Goal: Find specific page/section: Find specific page/section

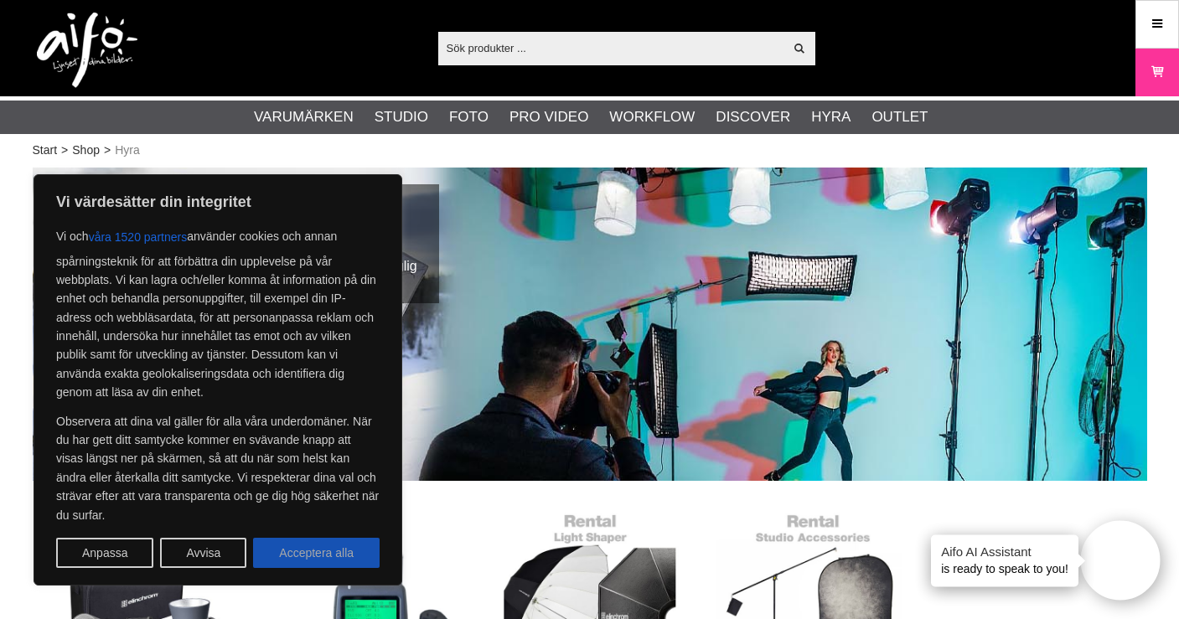
click at [361, 560] on button "Acceptera alla" at bounding box center [316, 553] width 127 height 30
checkbox input "true"
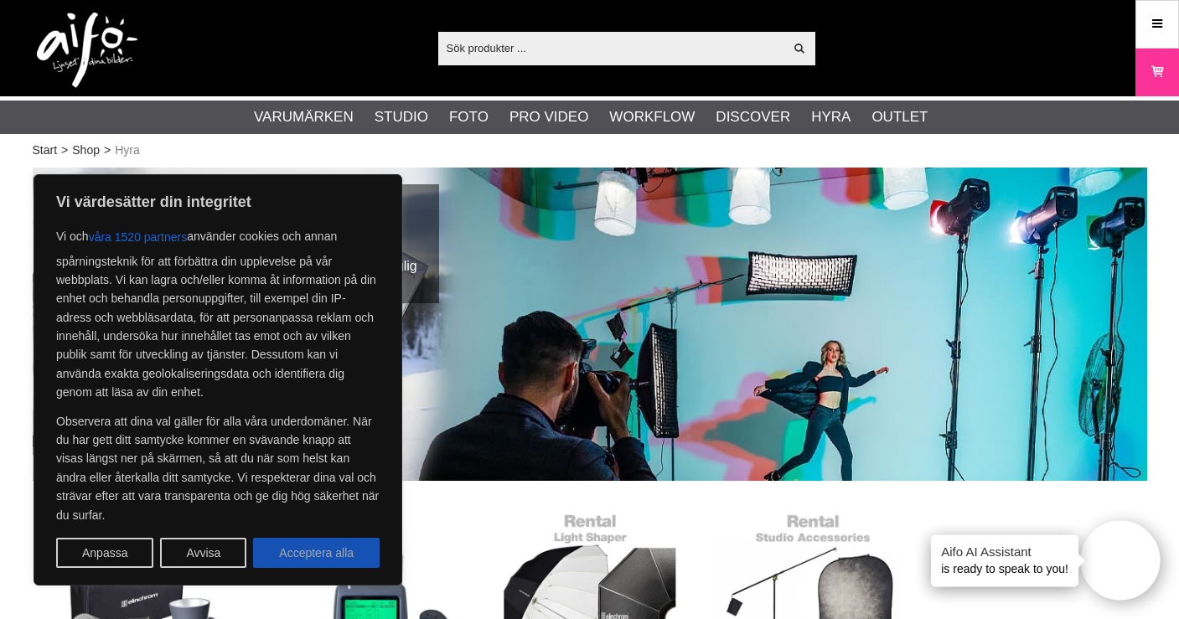
checkbox input "true"
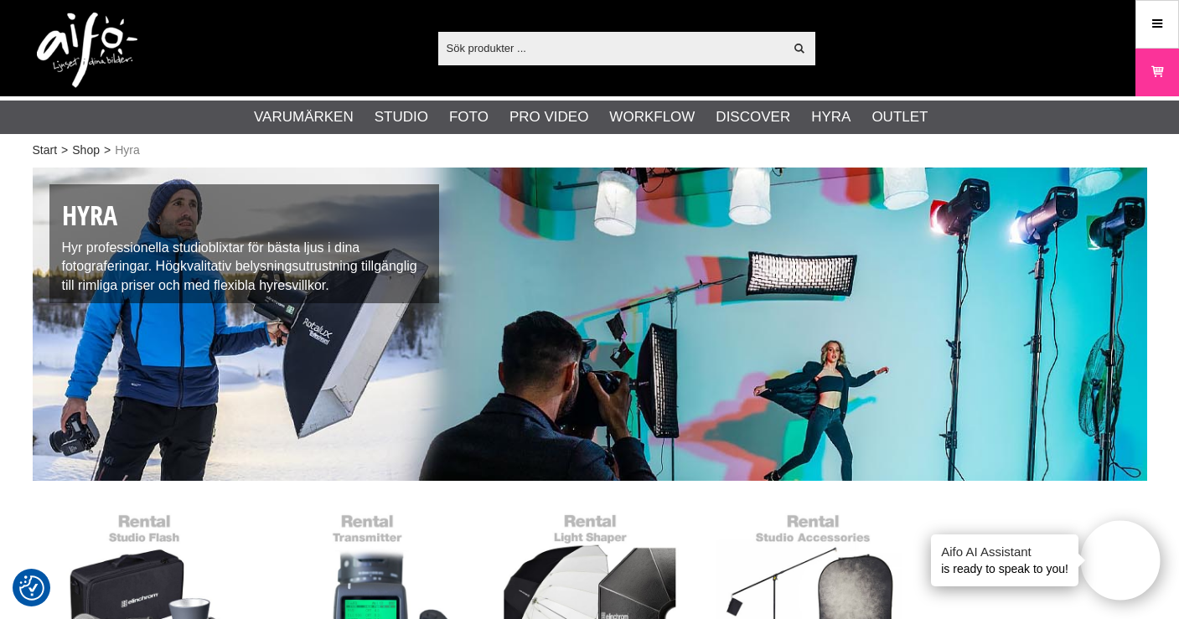
click at [649, 53] on input "text" at bounding box center [611, 47] width 346 height 25
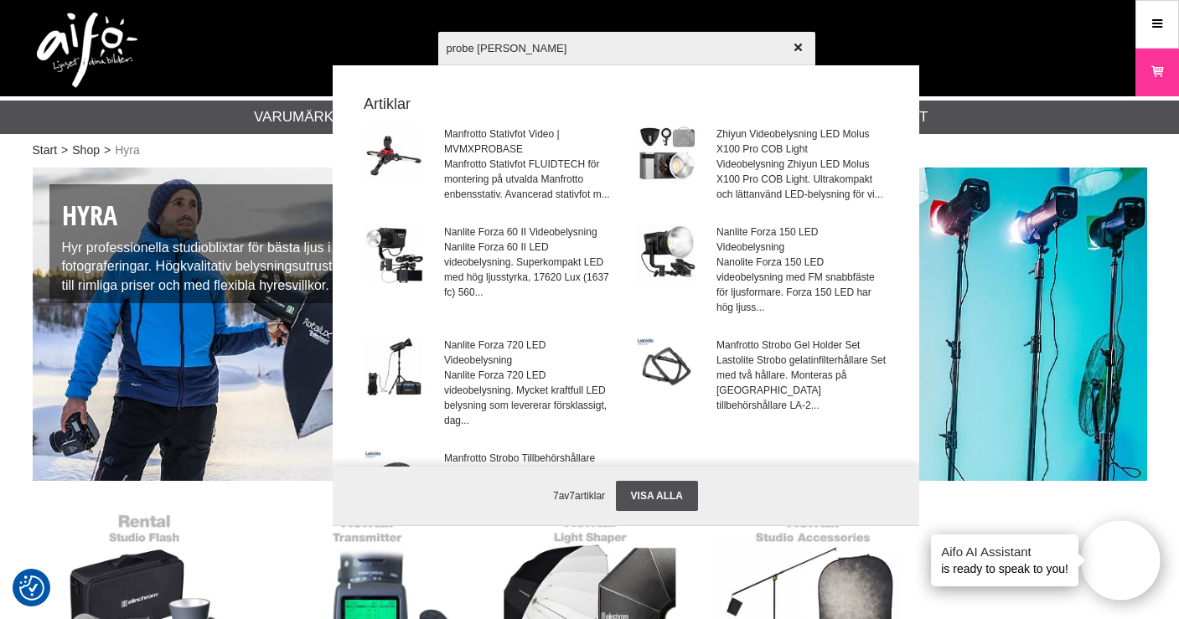
type input "probe lens"
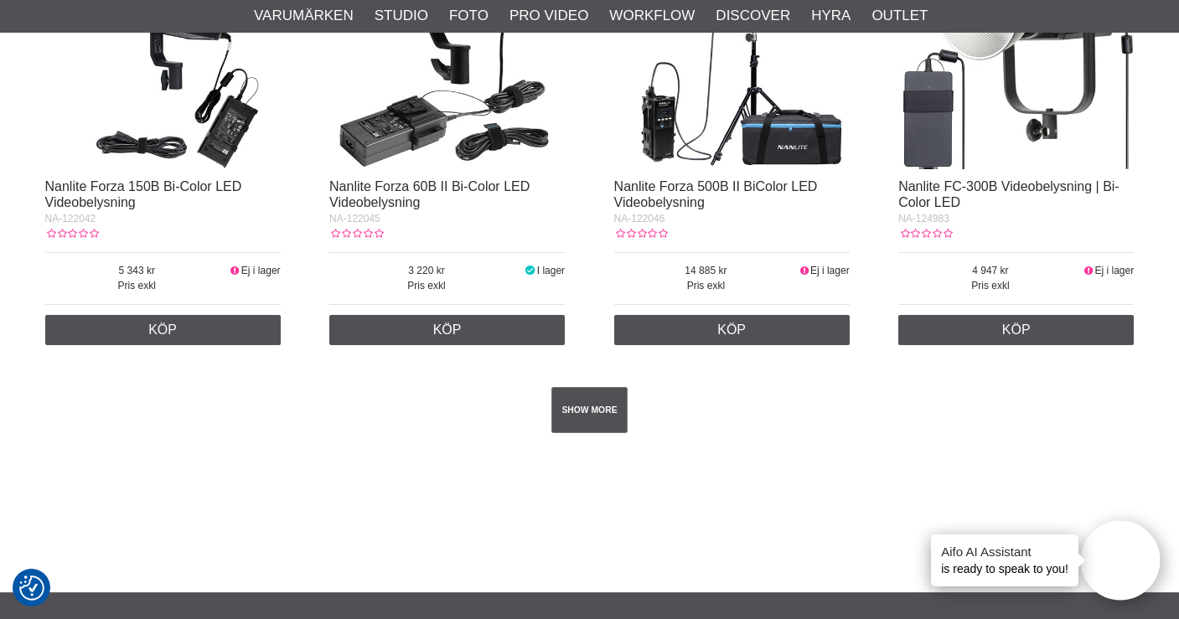
scroll to position [3092, 0]
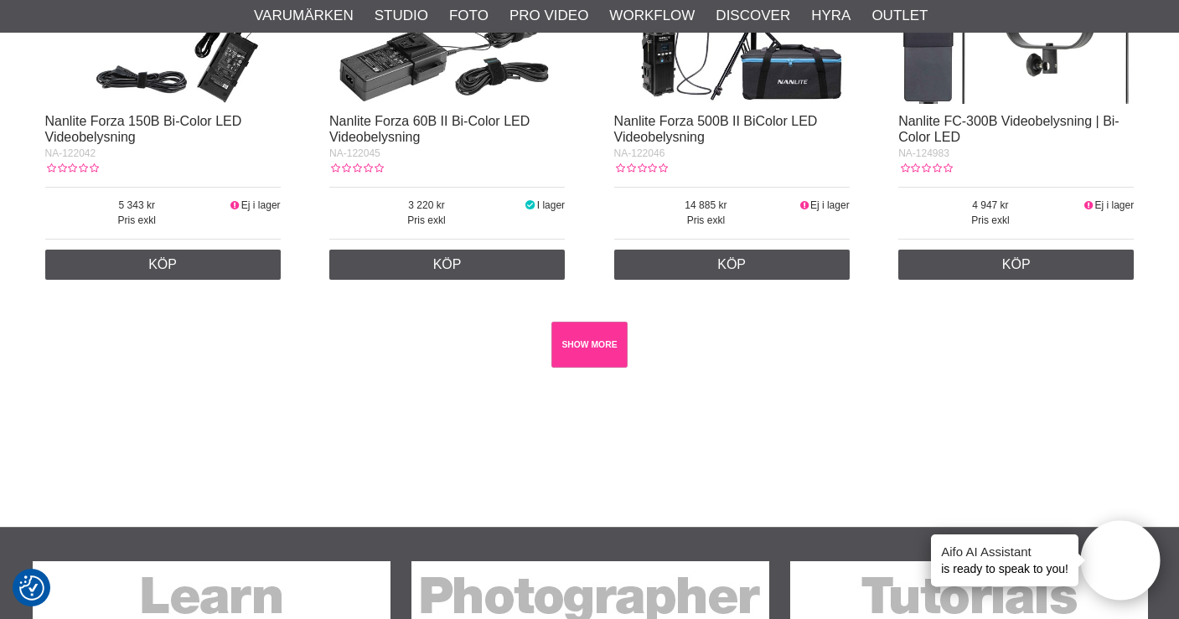
click at [567, 338] on link "SHOW MORE" at bounding box center [589, 345] width 76 height 46
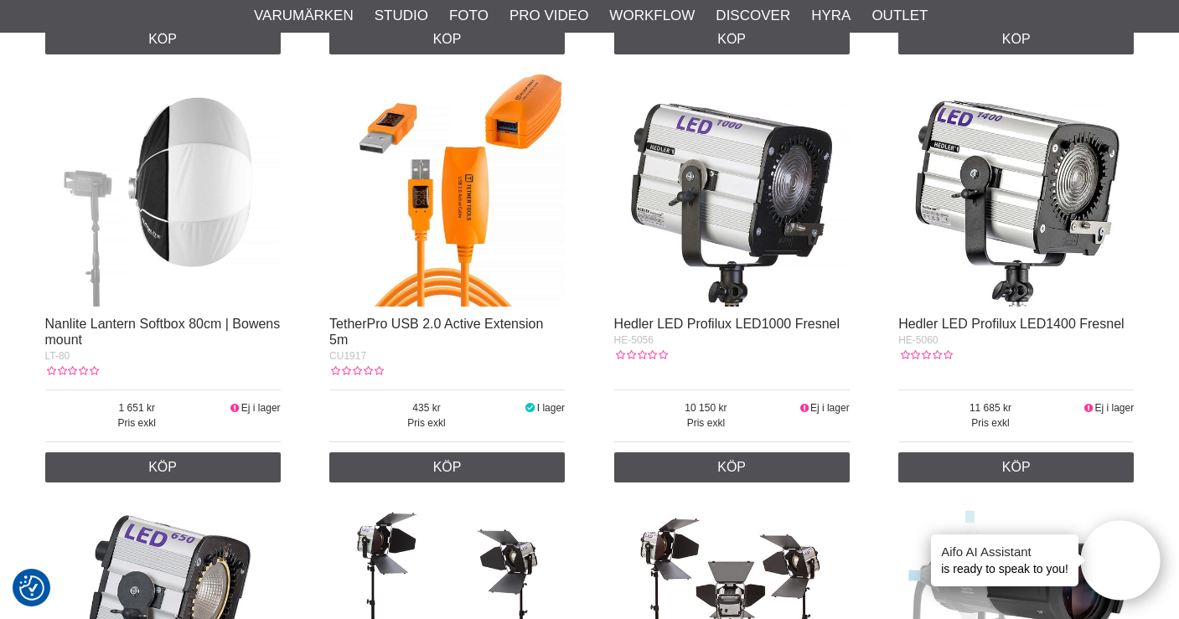
scroll to position [4605, 0]
